Goal: Task Accomplishment & Management: Manage account settings

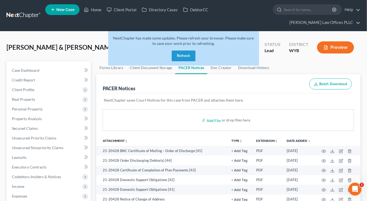
click at [186, 51] on button "Refresh" at bounding box center [184, 56] width 24 height 11
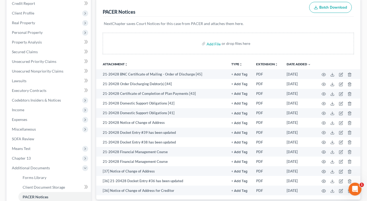
scroll to position [89, 0]
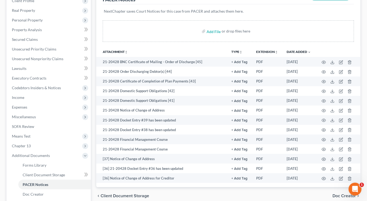
click at [115, 194] on span "Client Document Storage" at bounding box center [124, 196] width 48 height 4
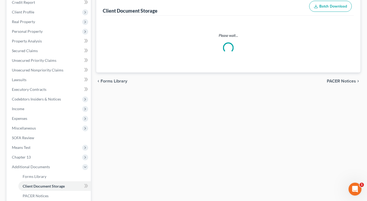
scroll to position [46, 0]
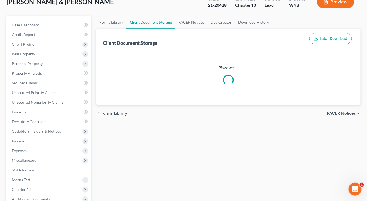
select select "0"
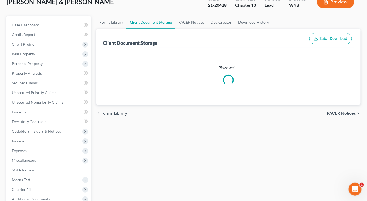
select select "0"
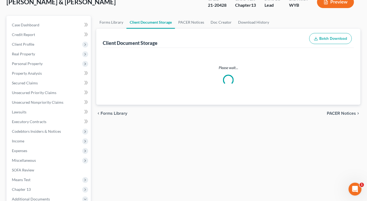
select select "0"
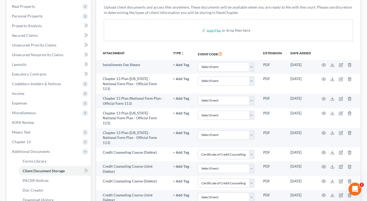
scroll to position [104, 0]
